Goal: Information Seeking & Learning: Learn about a topic

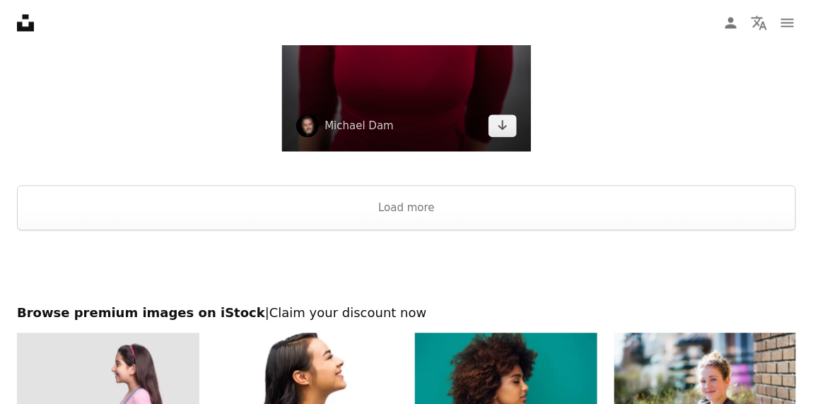
scroll to position [2757, 0]
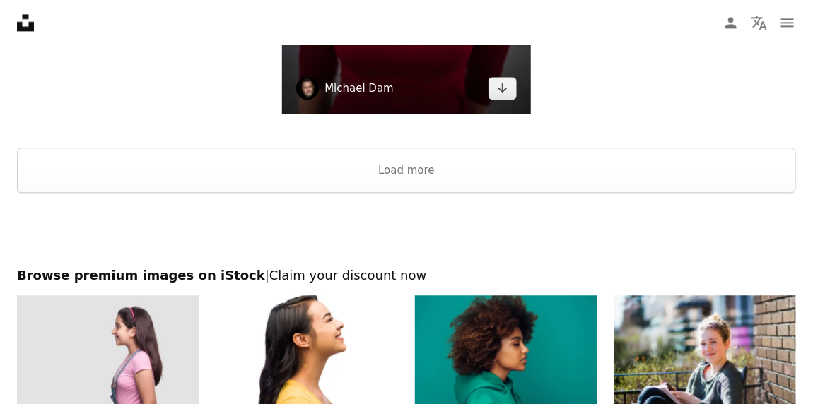
click at [353, 85] on link "Michael Dam" at bounding box center [359, 88] width 69 height 14
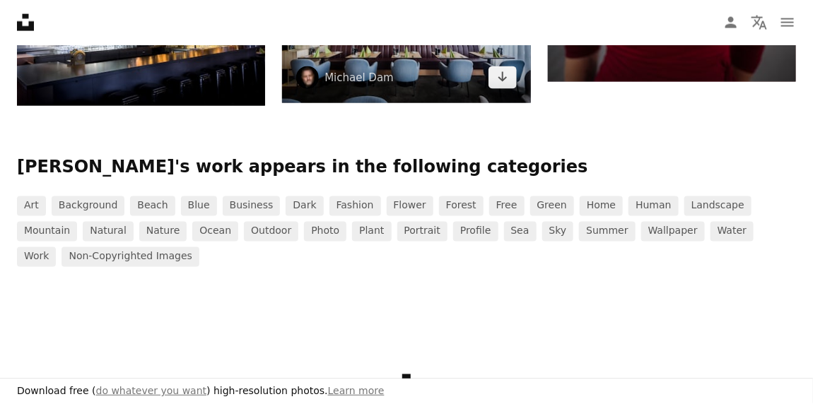
scroll to position [707, 0]
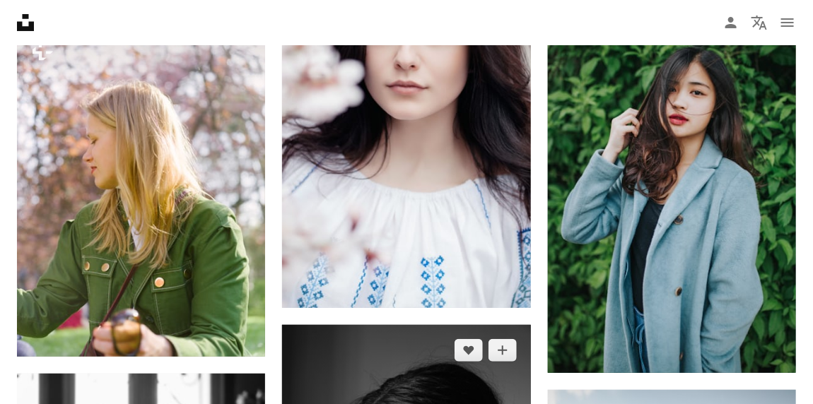
scroll to position [1799, 0]
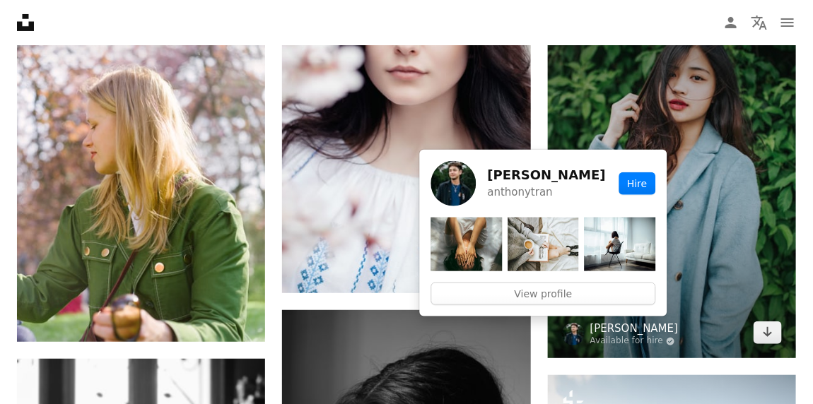
click at [617, 329] on link "[PERSON_NAME]" at bounding box center [634, 329] width 88 height 14
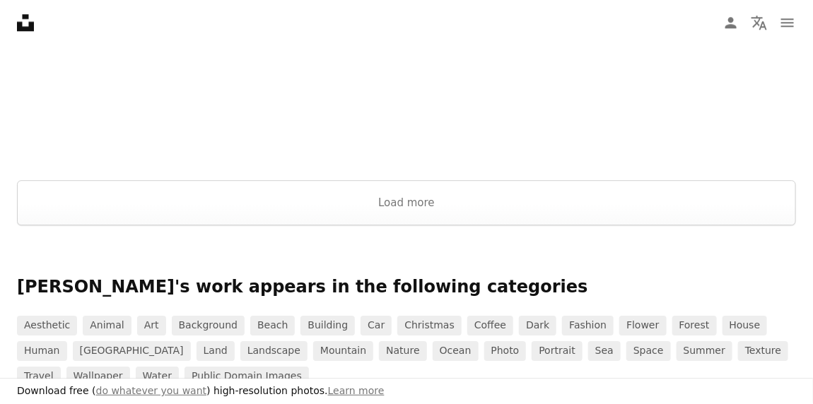
scroll to position [3040, 0]
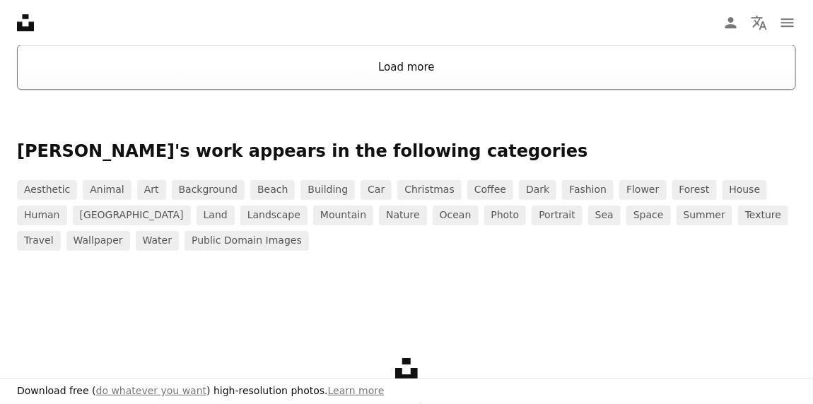
click at [386, 64] on button "Load more" at bounding box center [406, 67] width 779 height 45
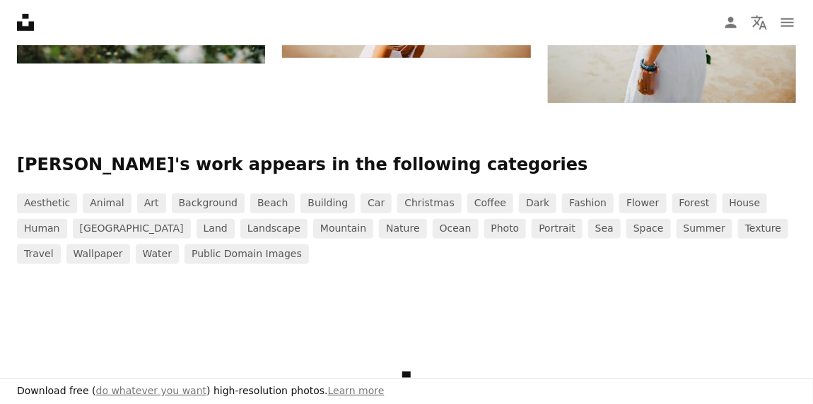
scroll to position [10676, 0]
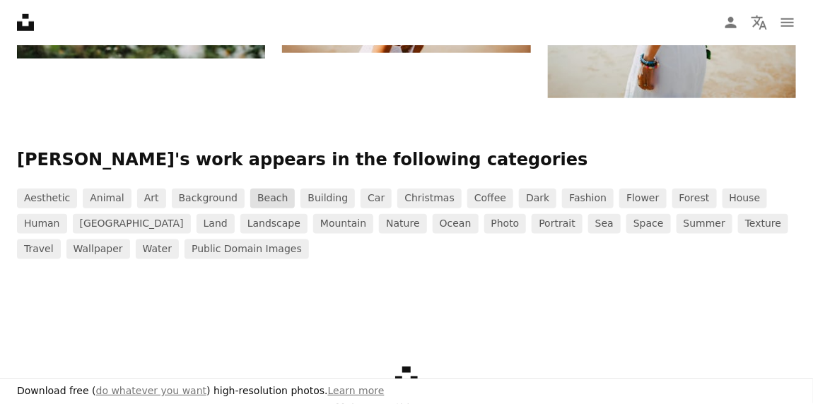
click at [256, 193] on link "beach" at bounding box center [272, 199] width 45 height 20
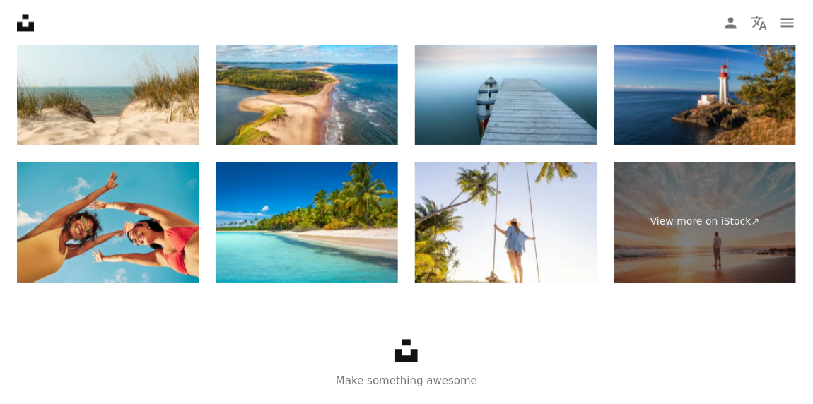
scroll to position [2714, 0]
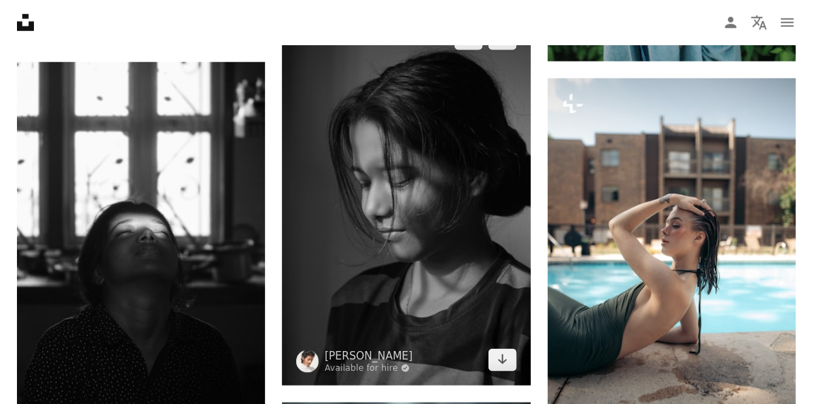
scroll to position [2011, 0]
